Goal: Task Accomplishment & Management: Complete application form

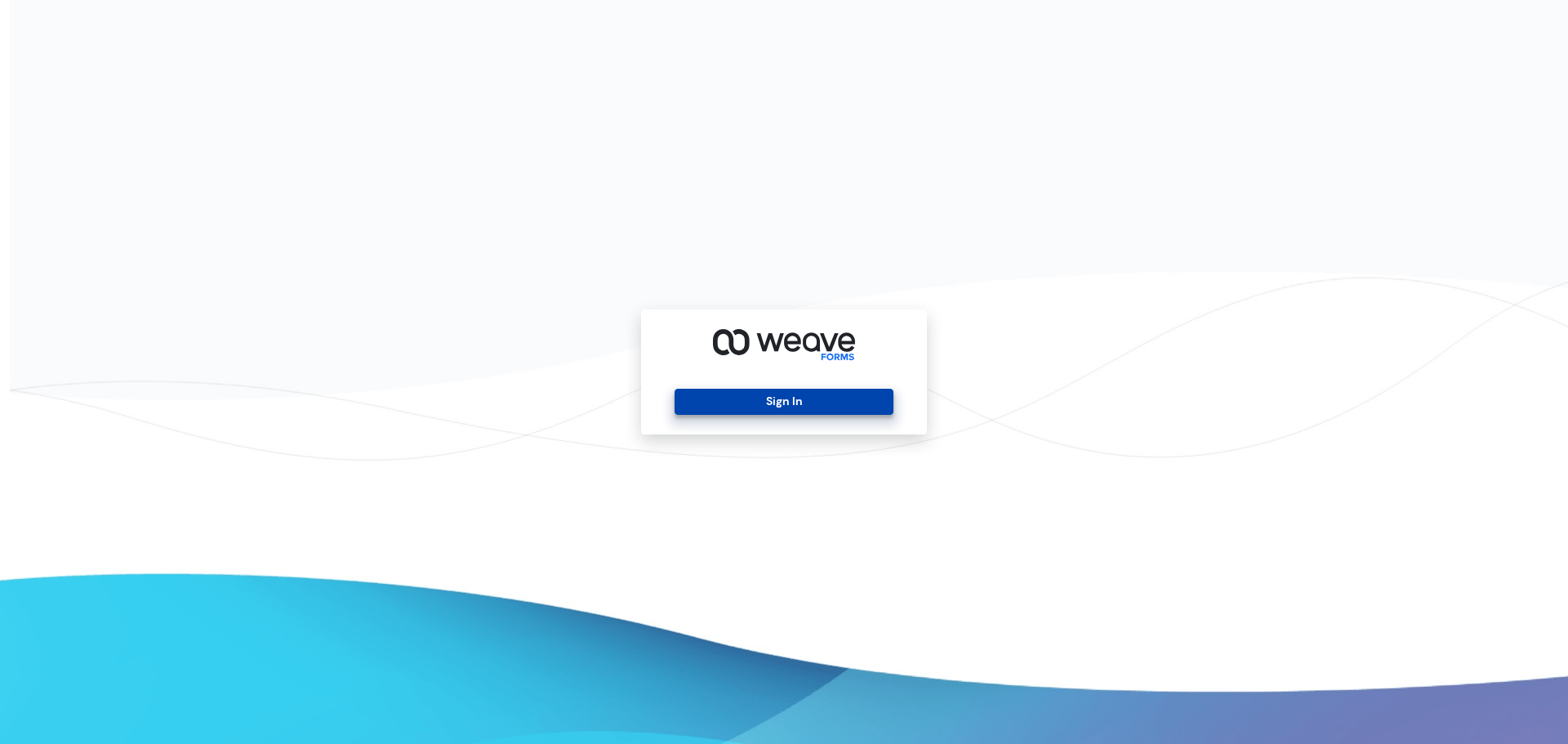
click at [770, 399] on button "Sign In" at bounding box center [784, 402] width 218 height 26
